Goal: Information Seeking & Learning: Learn about a topic

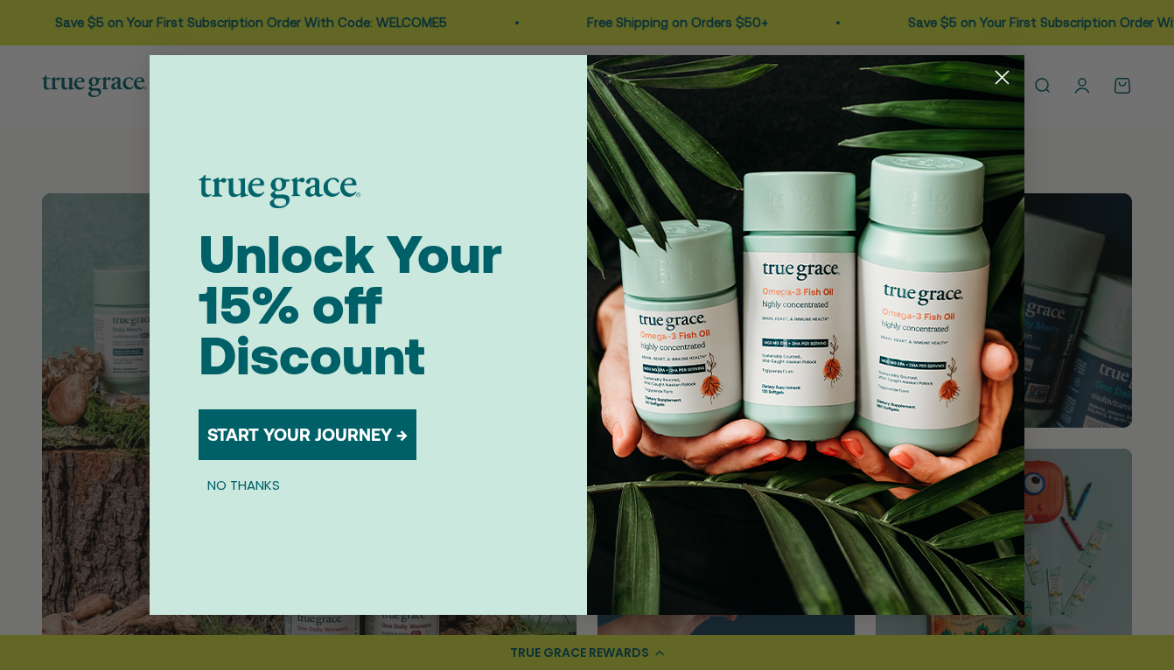
scroll to position [953, 0]
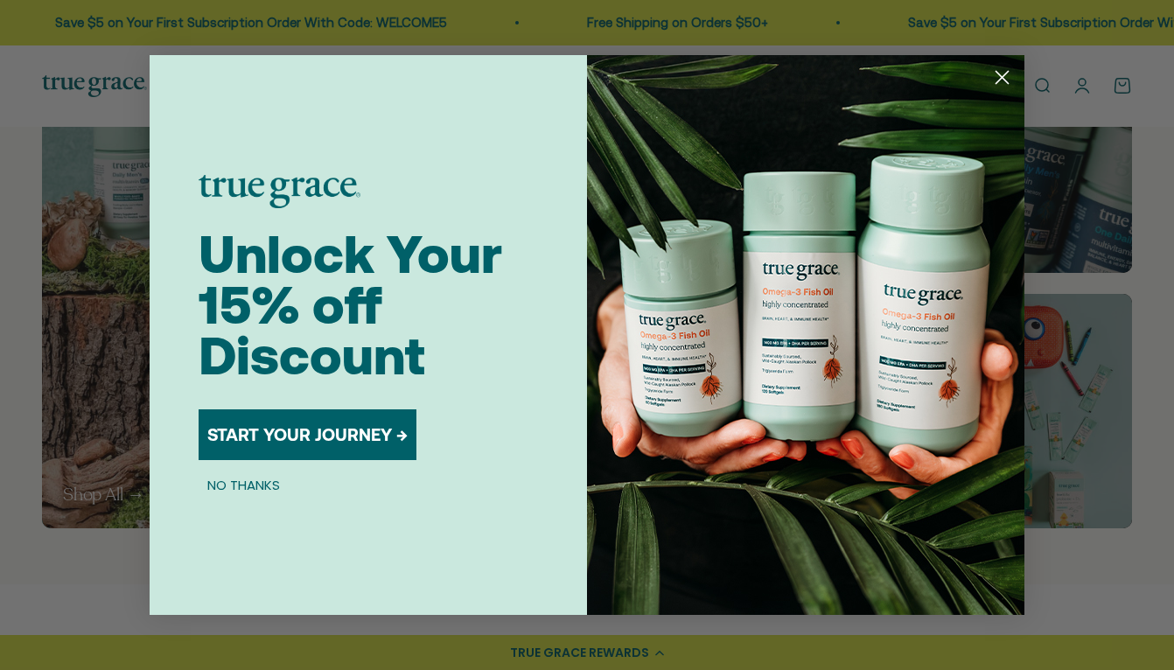
click at [1002, 75] on circle "Close dialog" at bounding box center [1002, 77] width 29 height 29
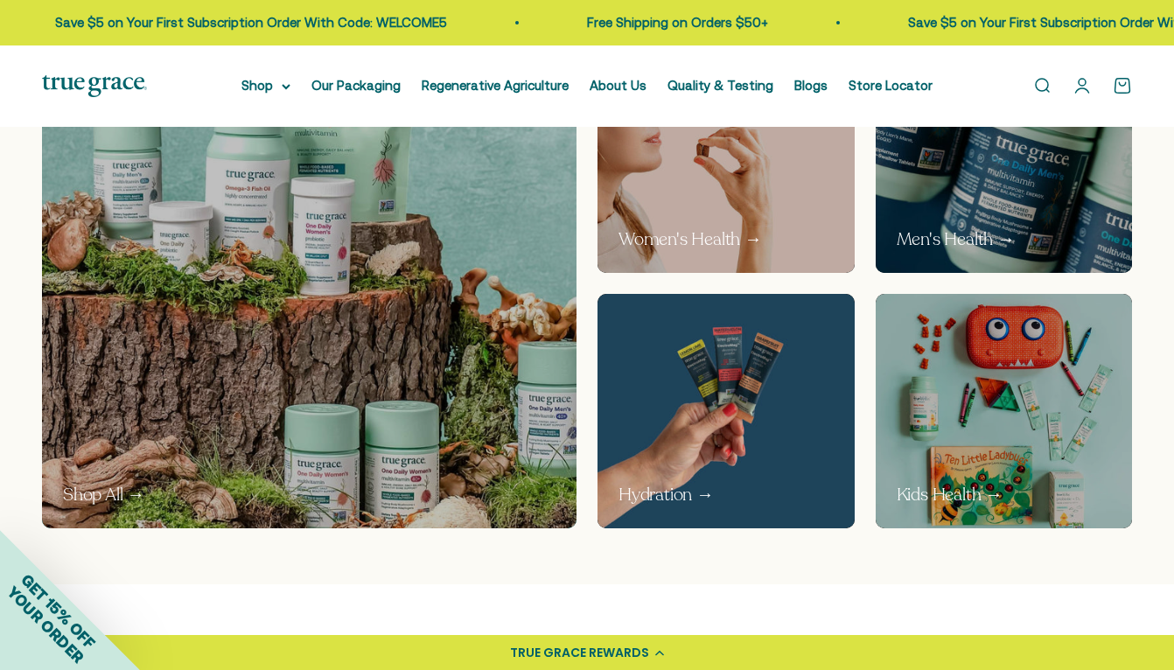
click at [972, 235] on p "Men's Health →" at bounding box center [956, 239] width 118 height 24
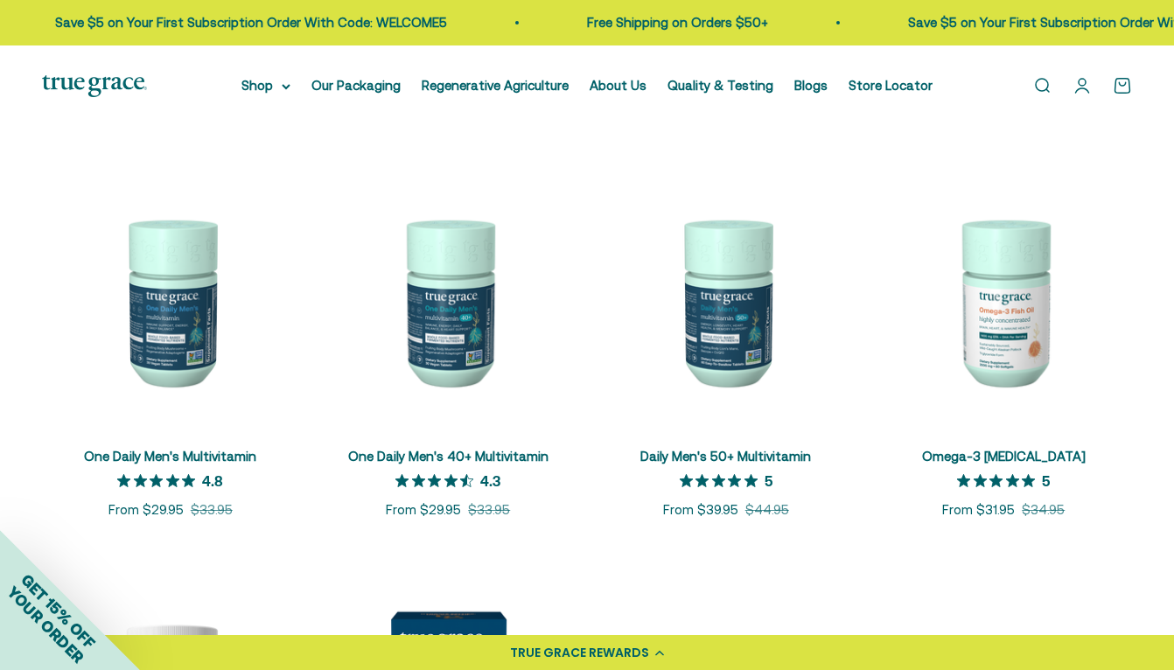
scroll to position [255, 0]
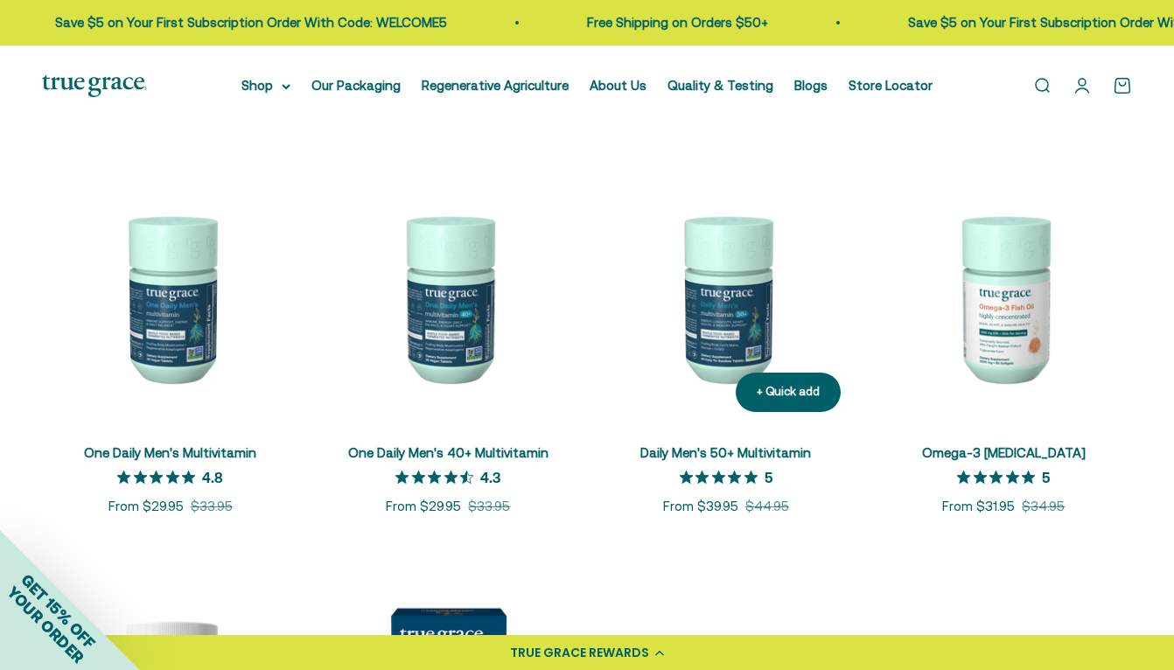
click at [718, 311] on img at bounding box center [725, 298] width 257 height 257
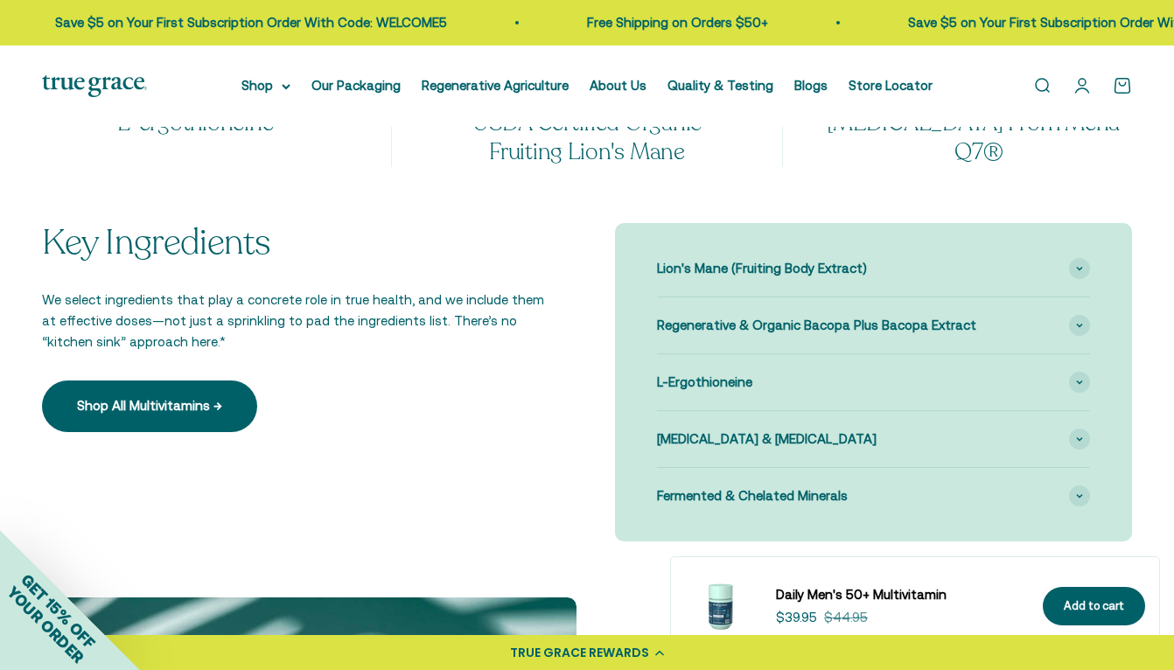
scroll to position [1588, 0]
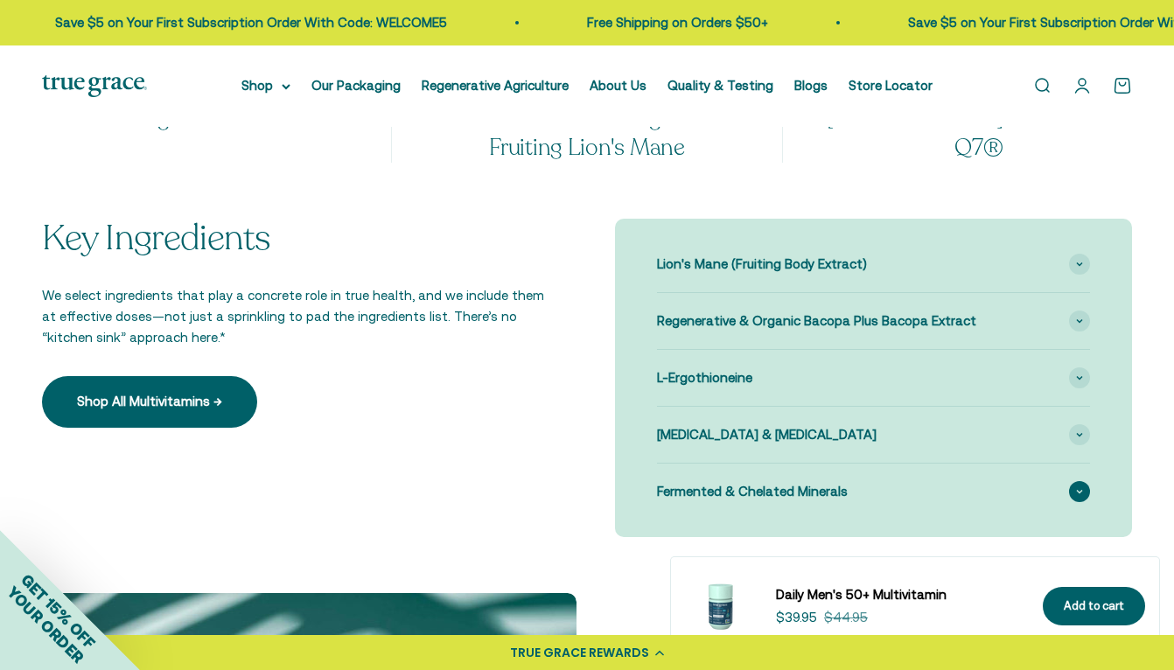
click at [1076, 494] on icon at bounding box center [1079, 491] width 7 height 5
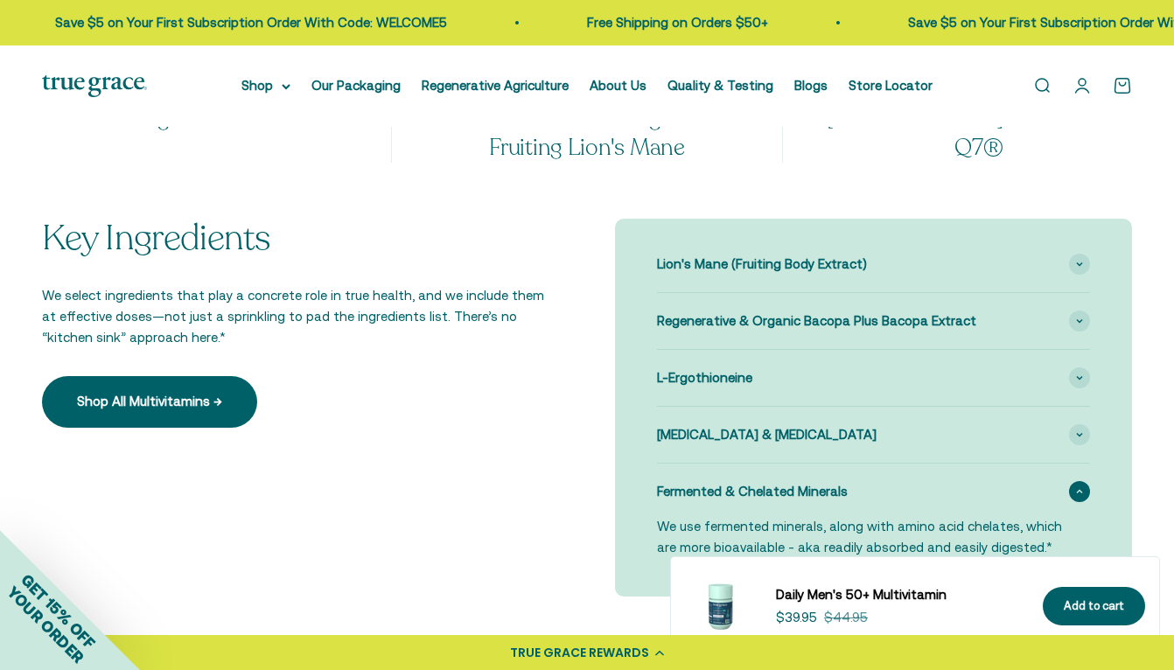
scroll to position [1657, 0]
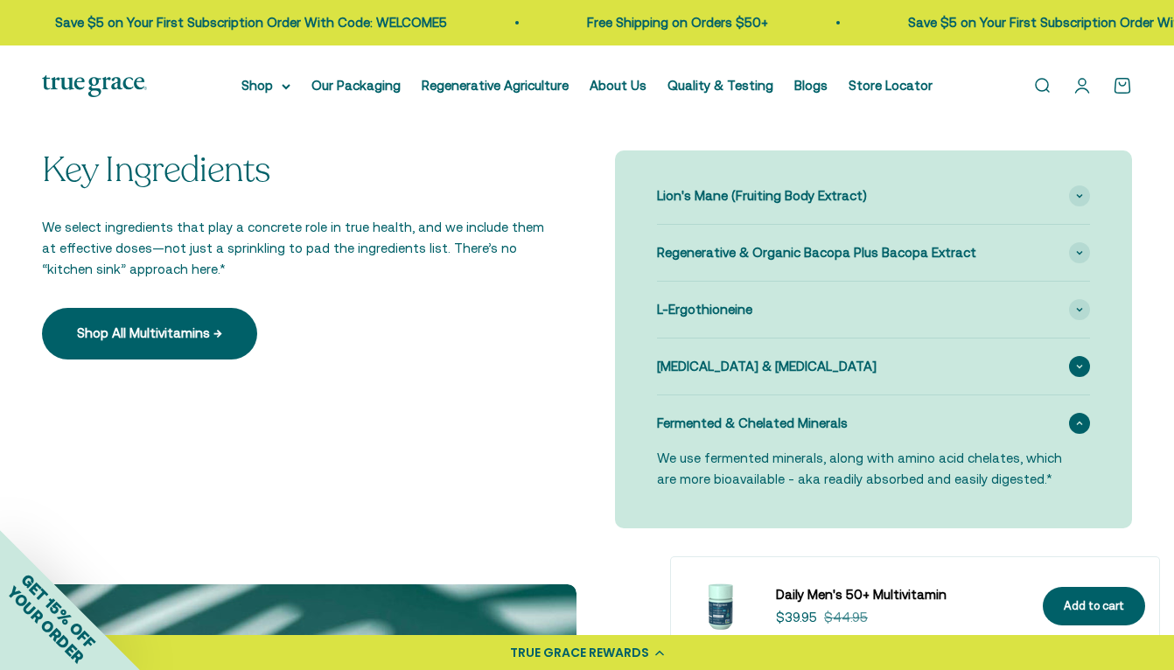
click at [1082, 369] on icon at bounding box center [1079, 366] width 7 height 5
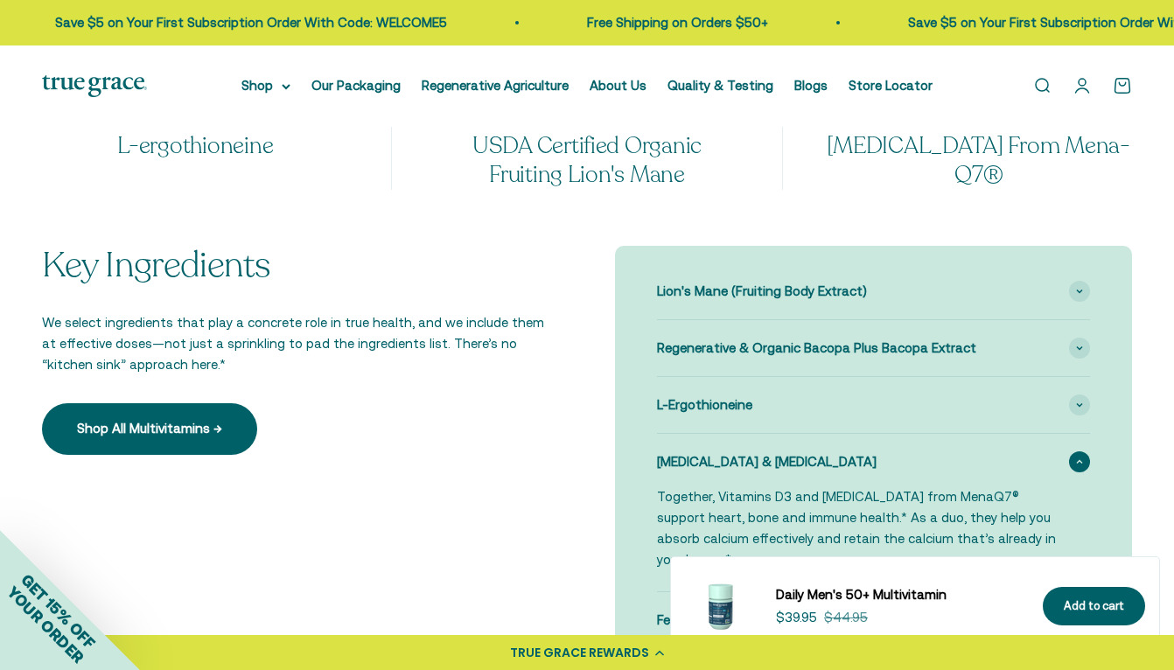
scroll to position [1556, 0]
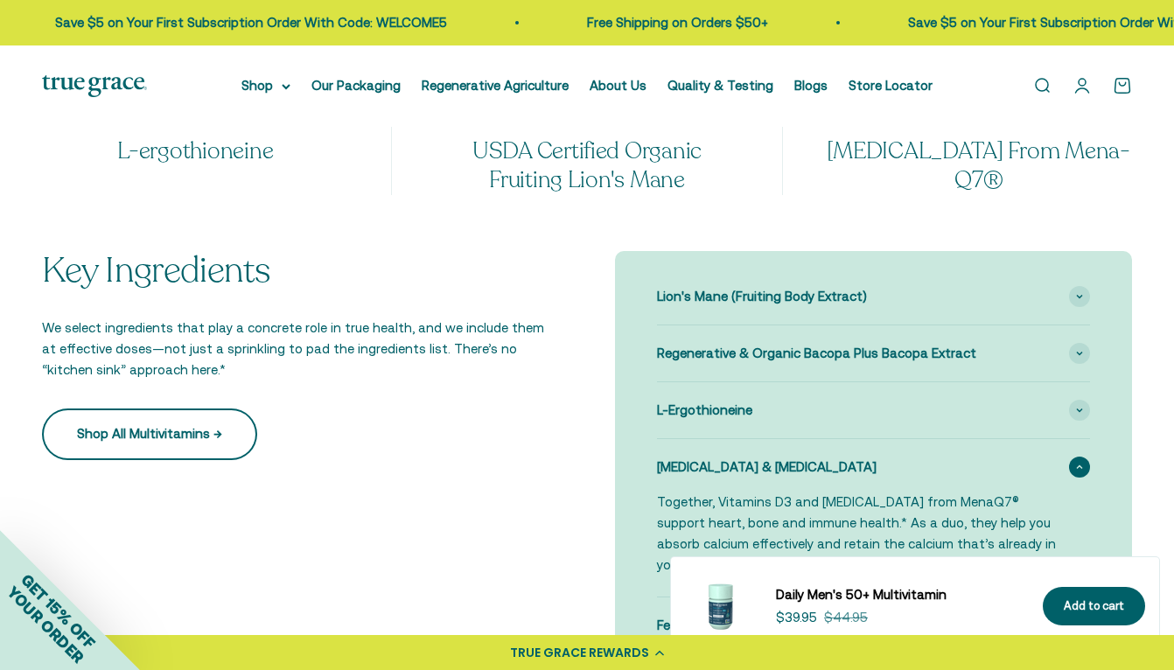
click at [230, 449] on link "Shop All Multivitamins →" at bounding box center [149, 433] width 215 height 51
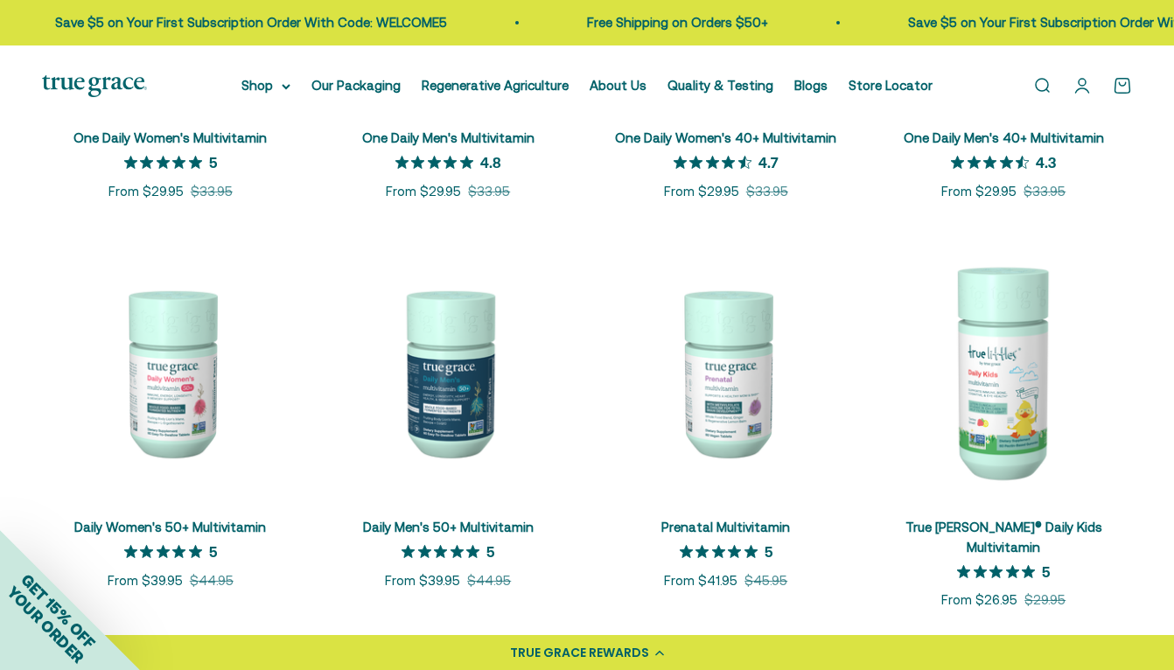
scroll to position [577, 0]
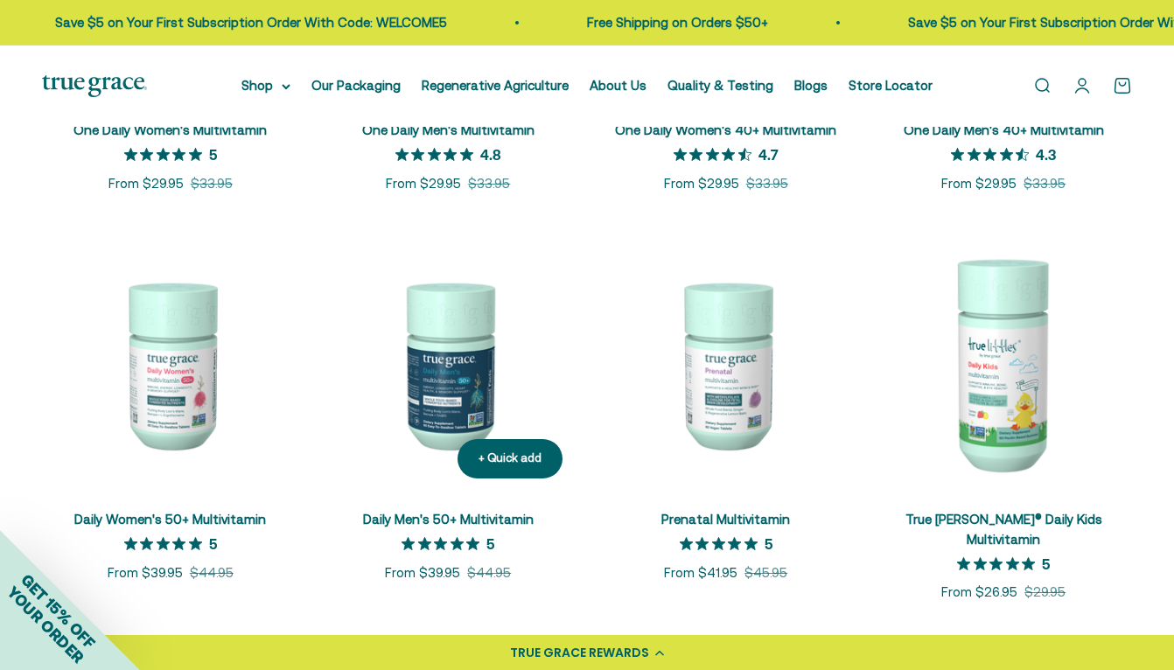
click at [403, 514] on link "Daily Men's 50+ Multivitamin" at bounding box center [448, 519] width 171 height 15
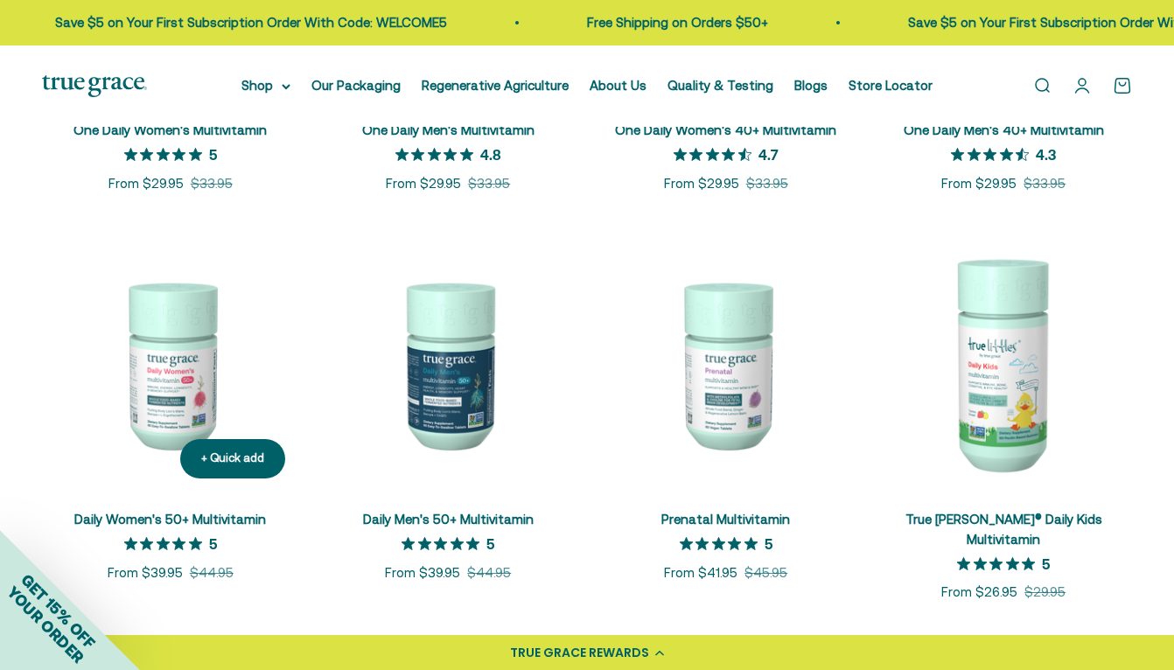
click at [246, 520] on link "Daily Women's 50+ Multivitamin" at bounding box center [170, 519] width 192 height 15
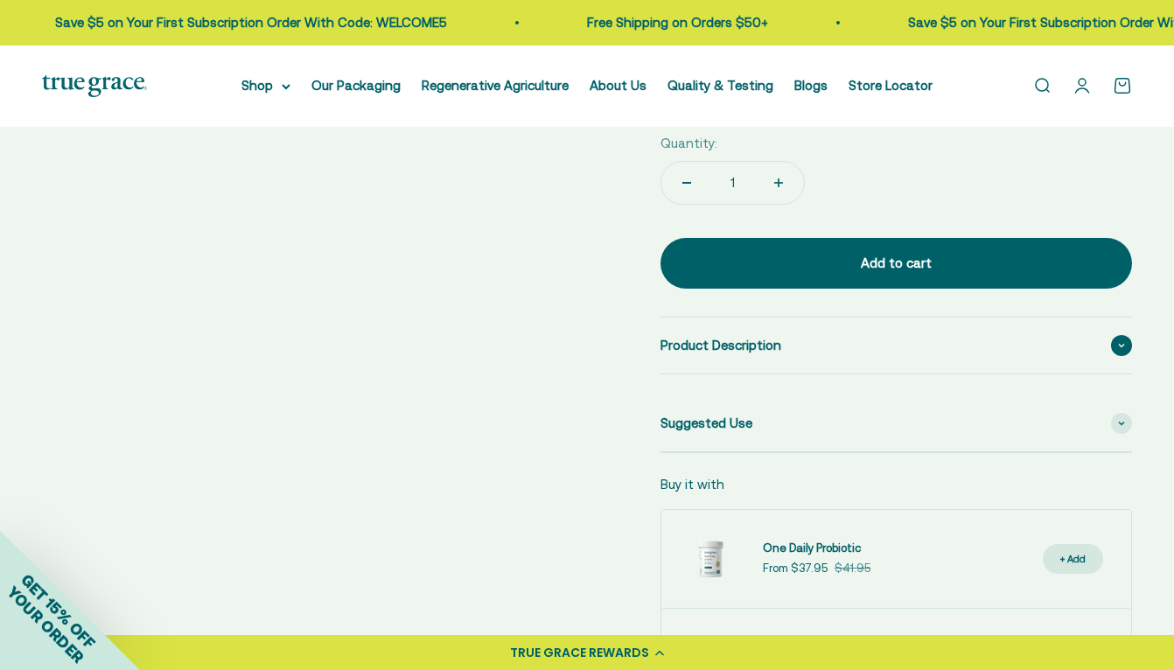
click at [1124, 348] on icon at bounding box center [1121, 345] width 7 height 5
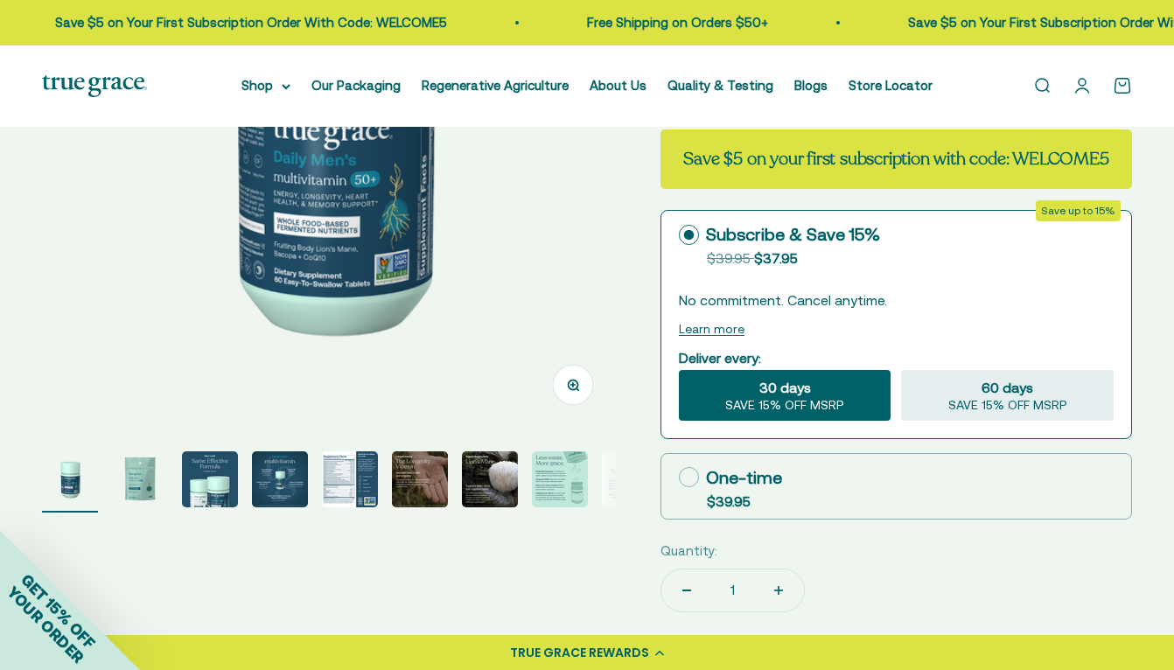
scroll to position [311, 0]
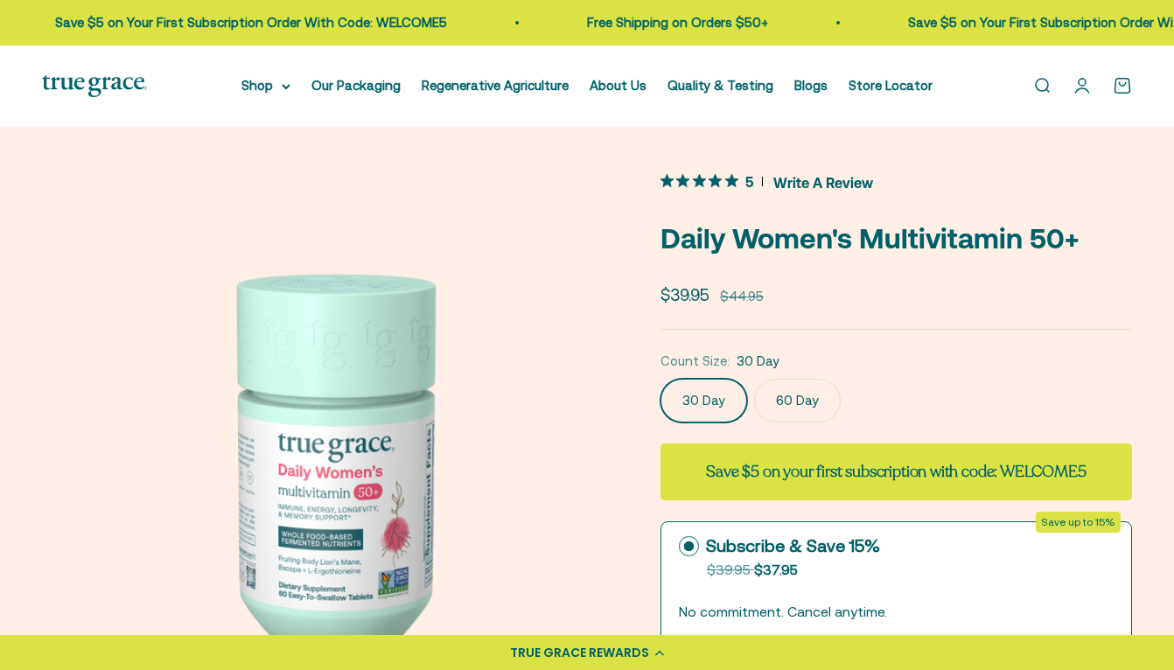
scroll to position [805, 0]
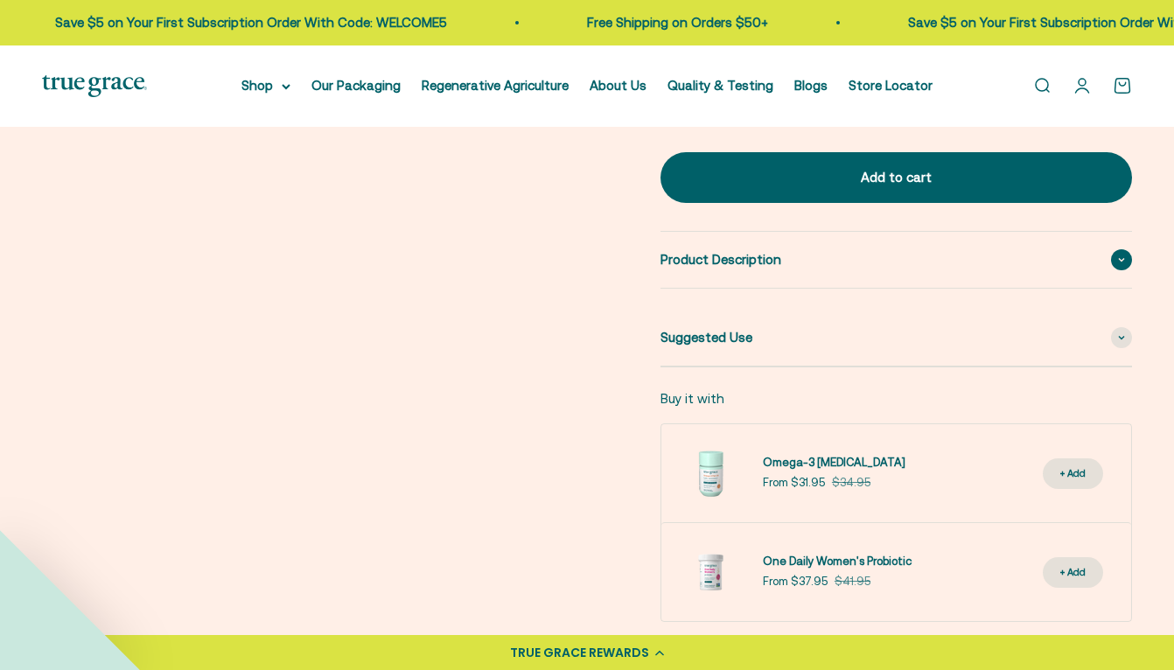
click at [1122, 257] on icon at bounding box center [1121, 259] width 7 height 5
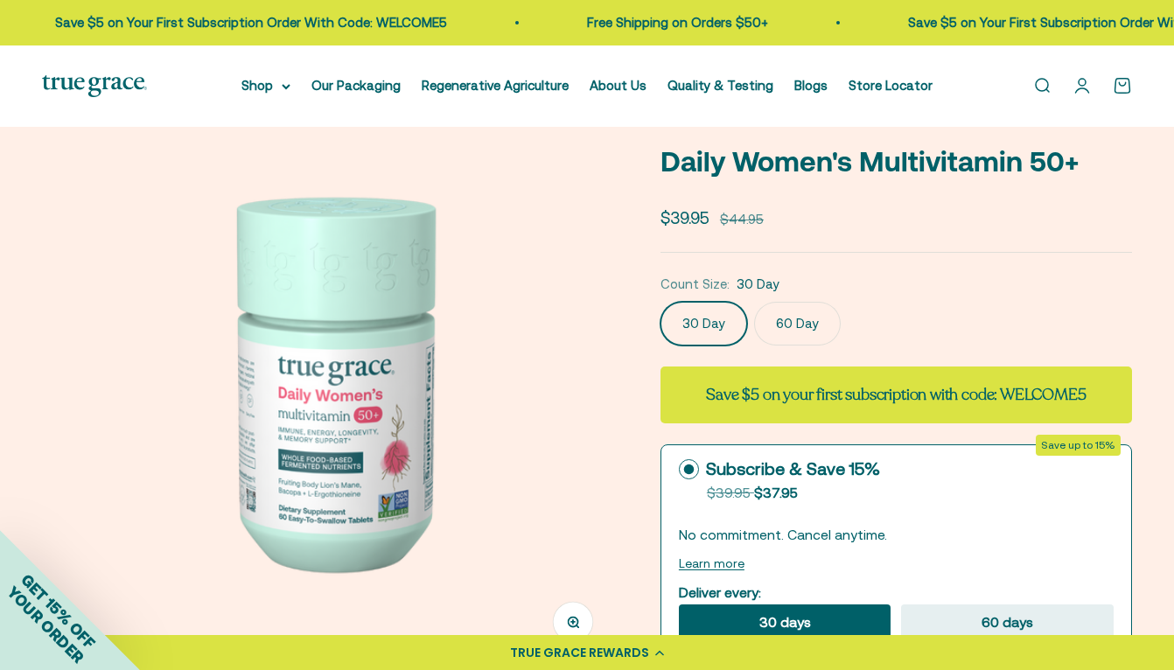
scroll to position [80, 0]
